Goal: Information Seeking & Learning: Learn about a topic

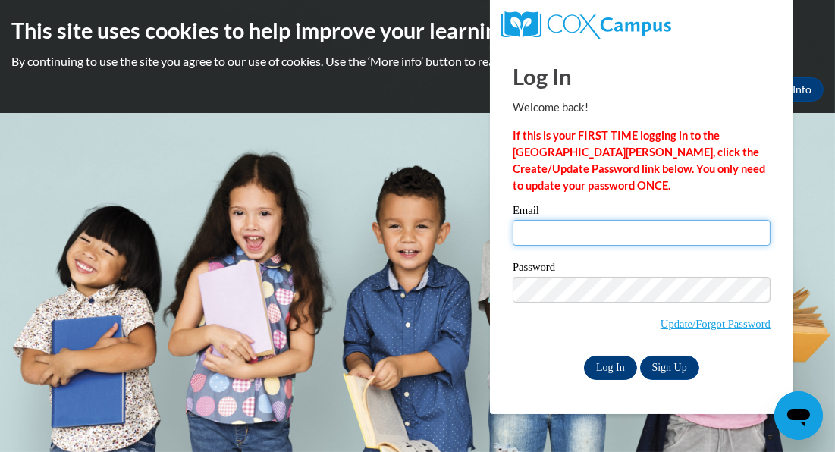
type input "Greeneyes3724@gmail.com"
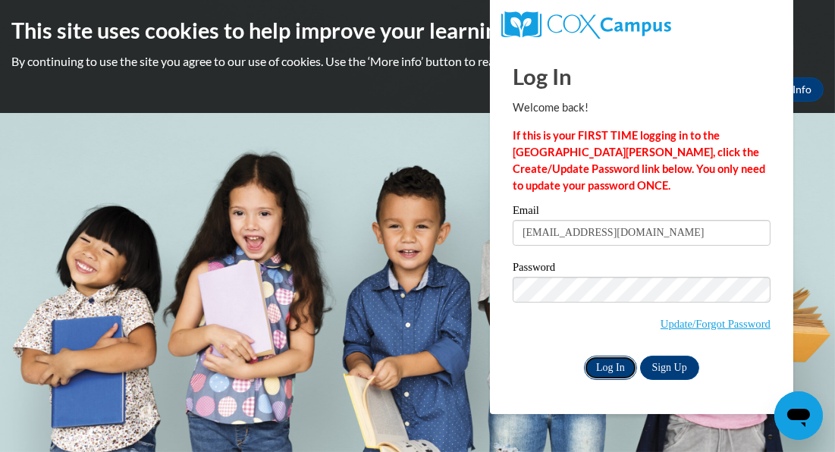
click at [620, 363] on input "Log In" at bounding box center [610, 368] width 53 height 24
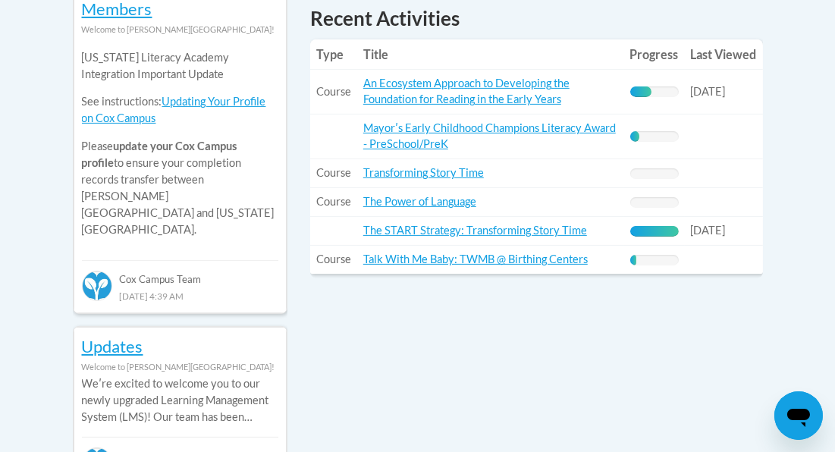
scroll to position [758, 0]
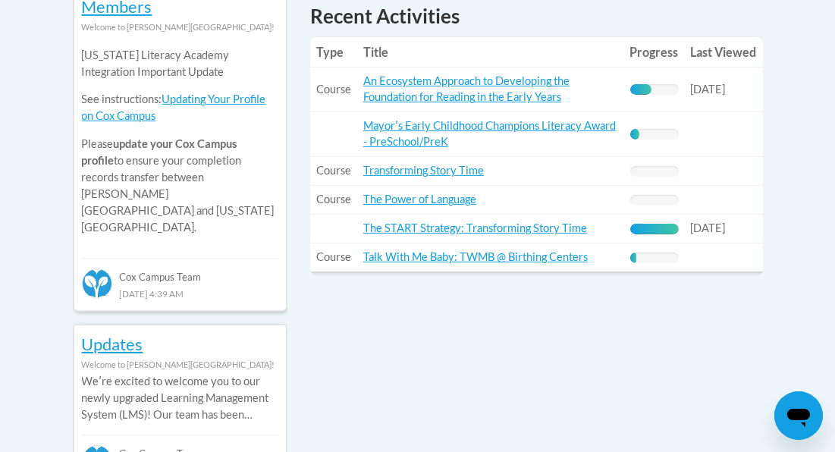
click at [409, 92] on td "Title: An Ecosystem Approach to Developing the Foundation for Reading in the Ea…" at bounding box center [490, 89] width 267 height 45
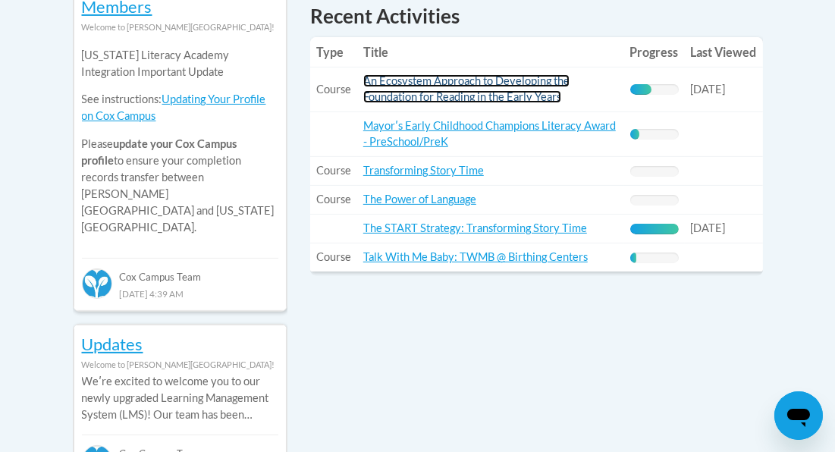
click at [419, 81] on link "An Ecosystem Approach to Developing the Foundation for Reading in the Early Yea…" at bounding box center [466, 88] width 206 height 29
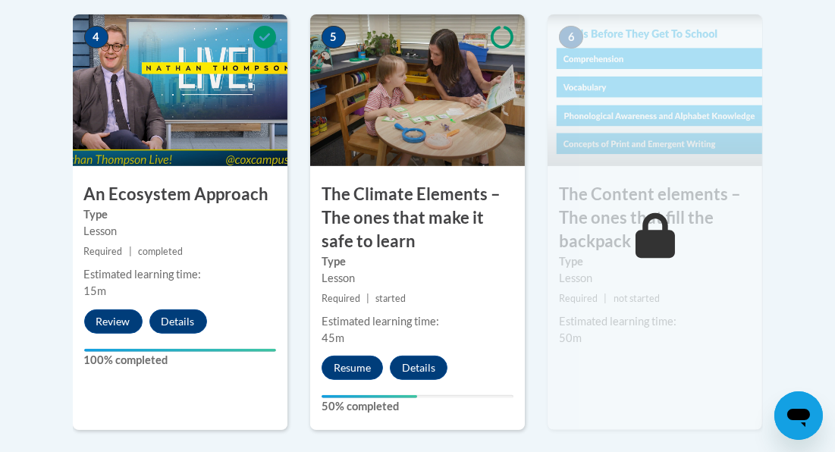
scroll to position [1031, 0]
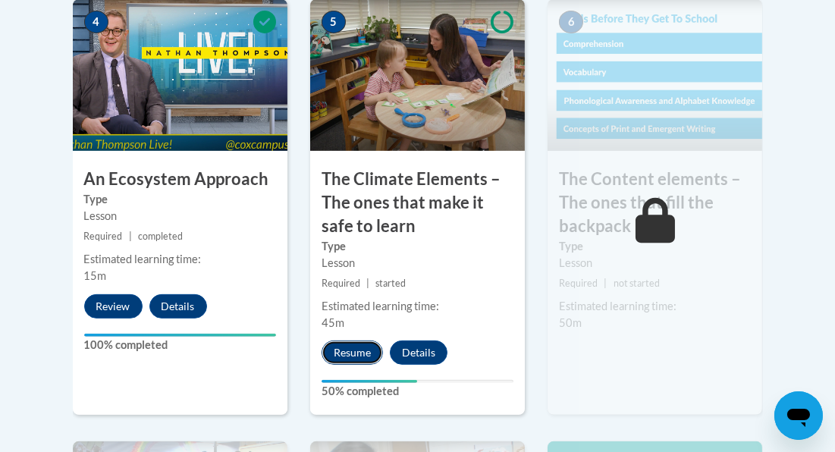
click at [344, 359] on button "Resume" at bounding box center [352, 353] width 61 height 24
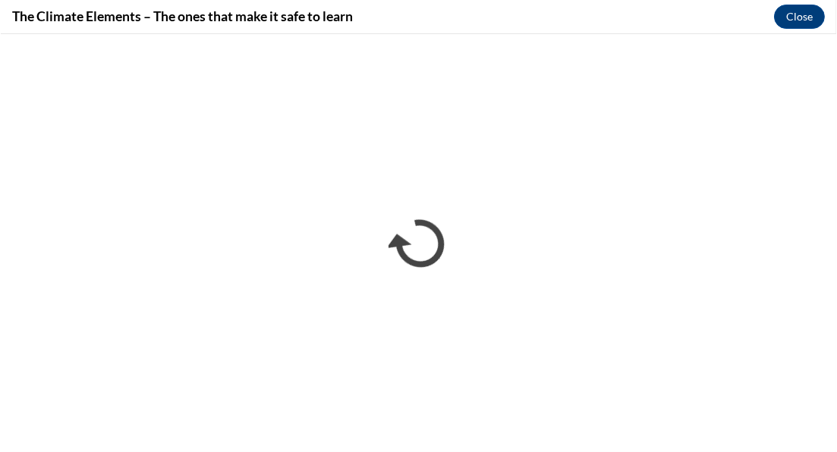
scroll to position [0, 0]
